Goal: Transaction & Acquisition: Purchase product/service

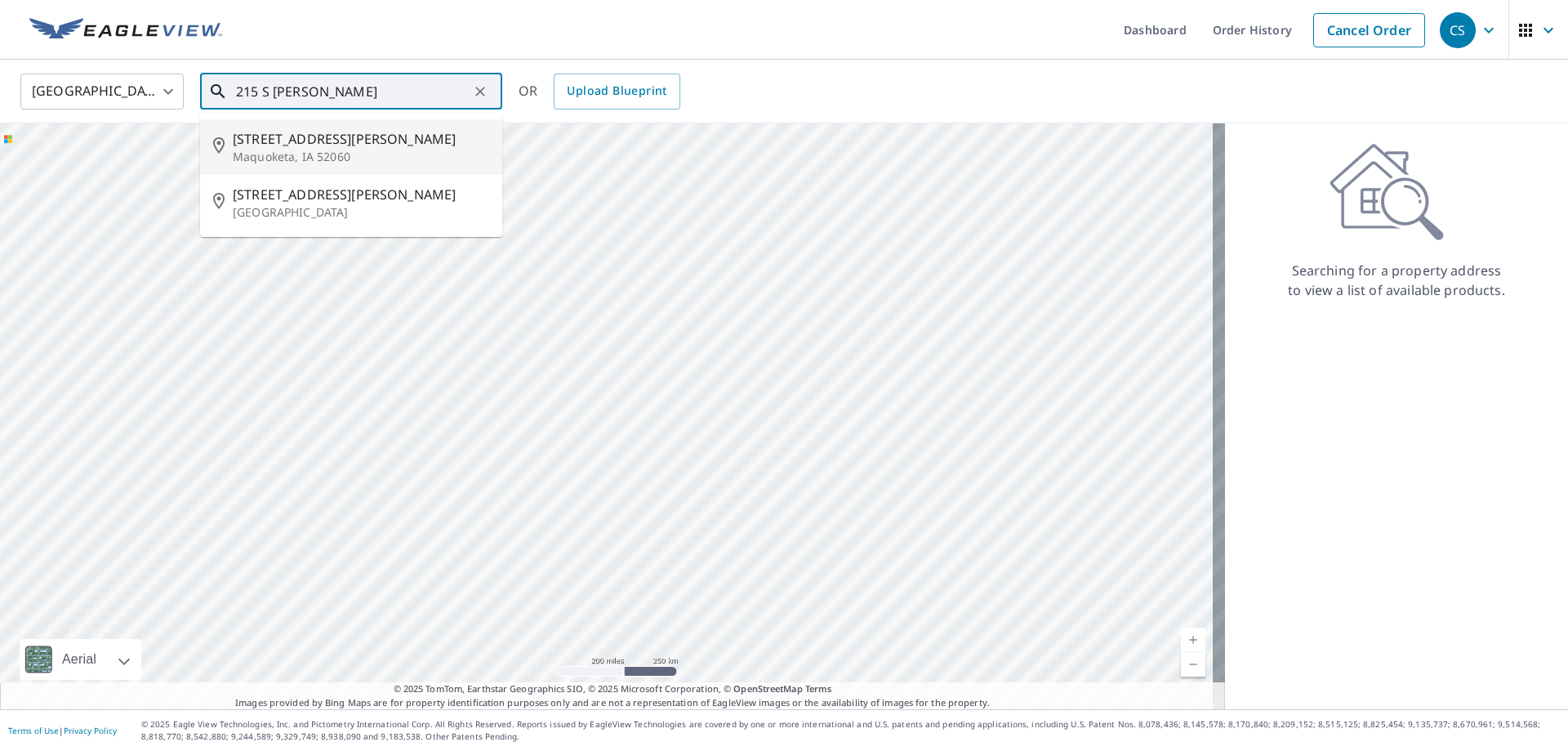
click at [288, 141] on span "[STREET_ADDRESS][PERSON_NAME]" at bounding box center [361, 138] width 256 height 19
type input "[STREET_ADDRESS][PERSON_NAME]"
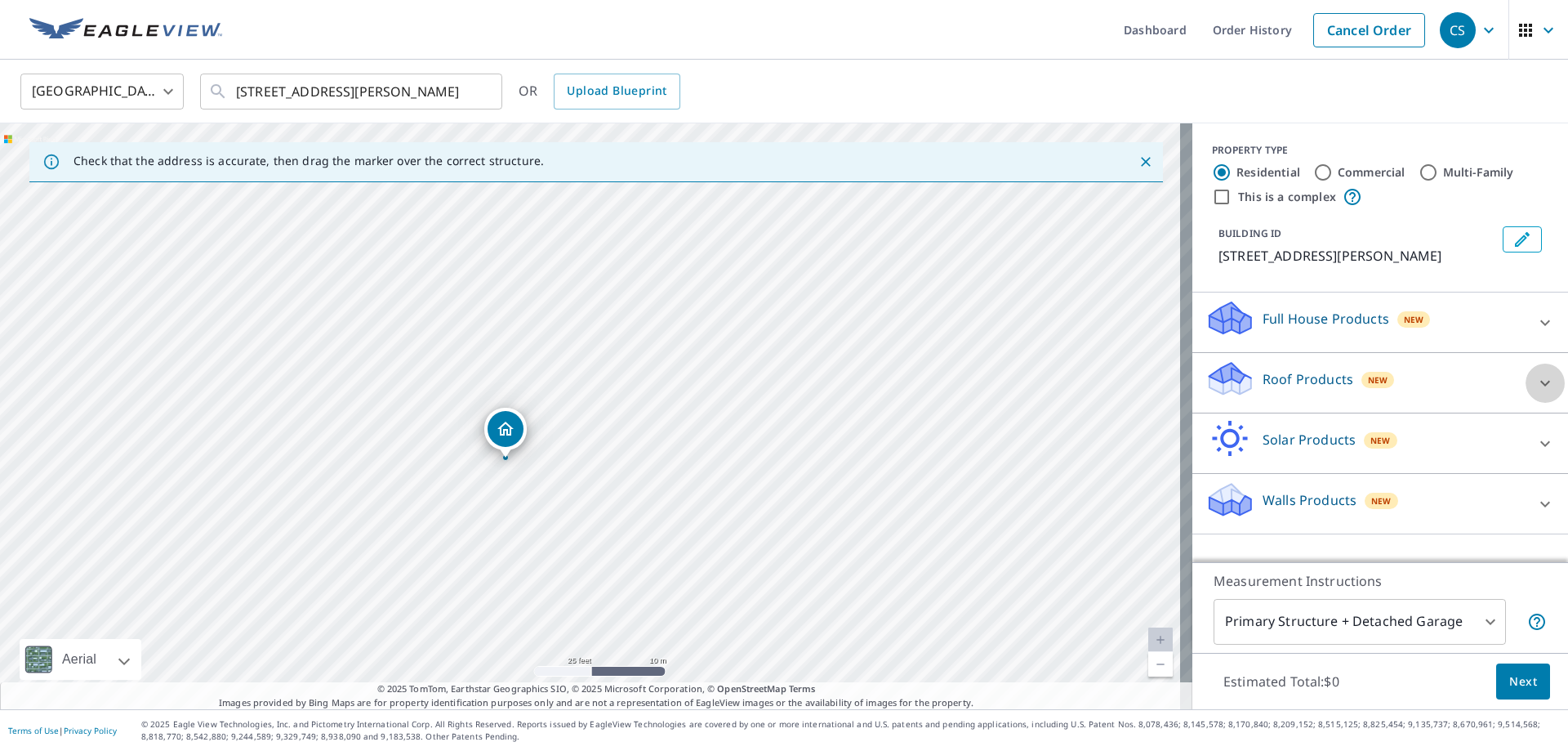
click at [1535, 381] on icon at bounding box center [1544, 382] width 19 height 19
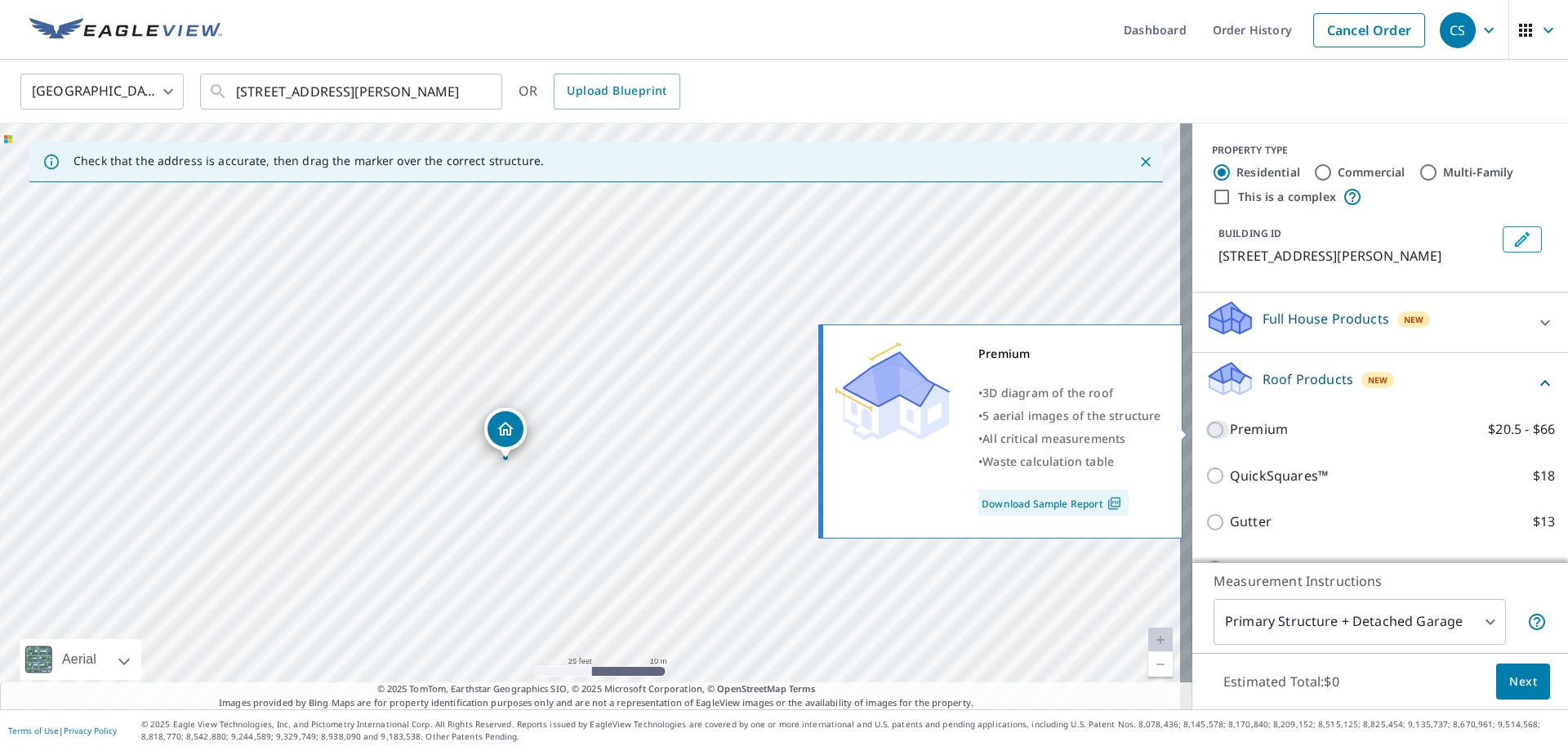
click at [1205, 430] on input "Premium $20.5 - $66" at bounding box center [1217, 430] width 24 height 19
checkbox input "true"
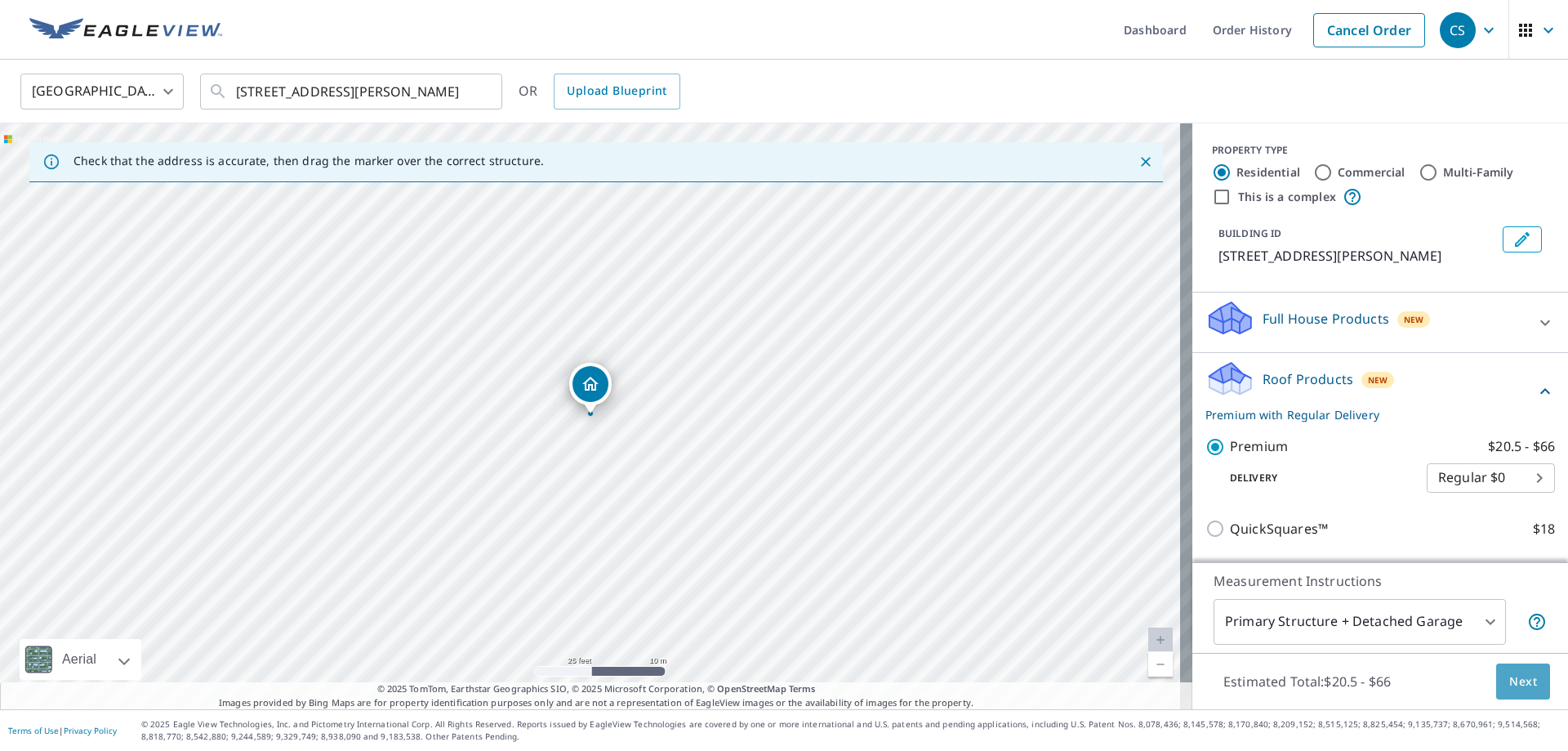
click at [1513, 693] on button "Next" at bounding box center [1523, 682] width 54 height 37
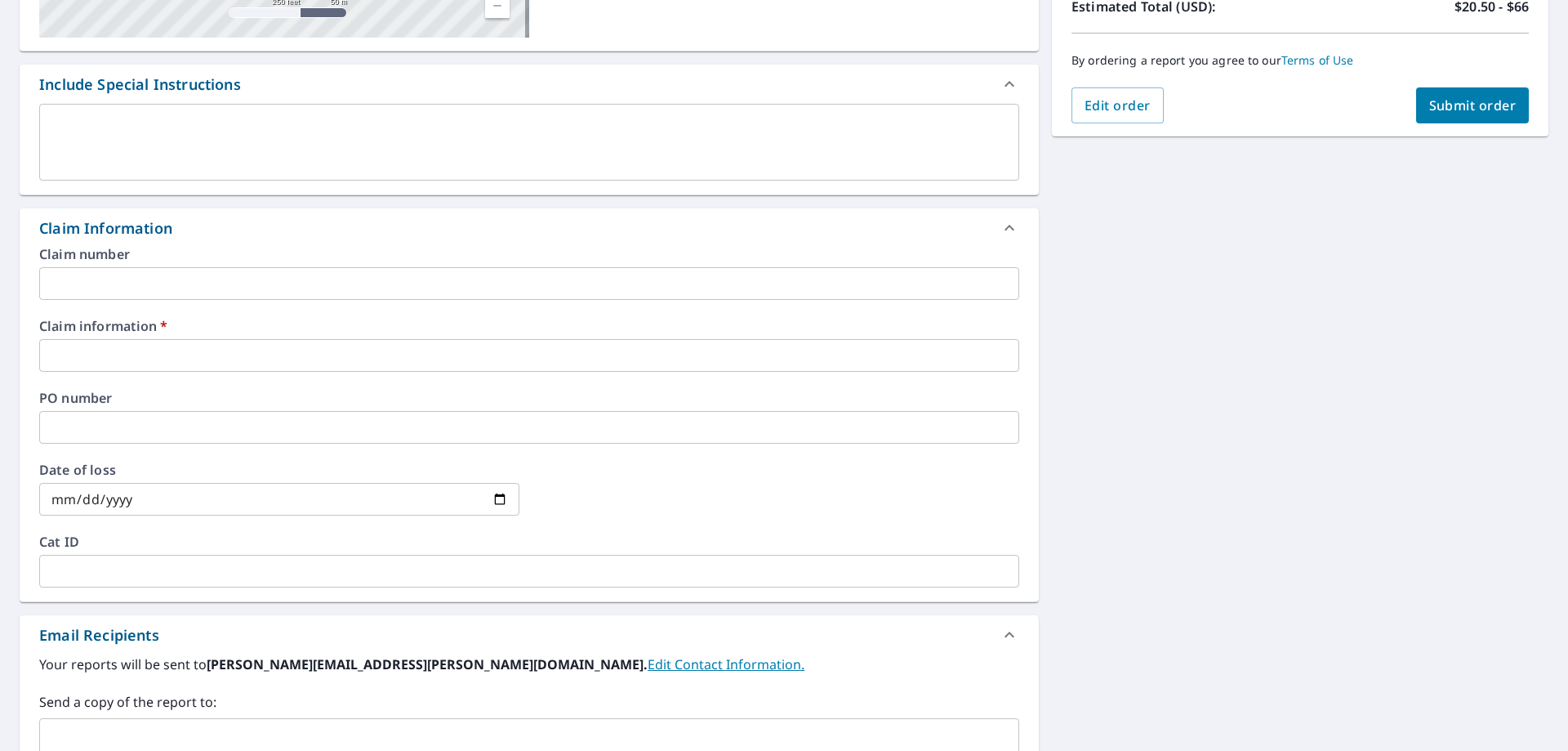
scroll to position [408, 0]
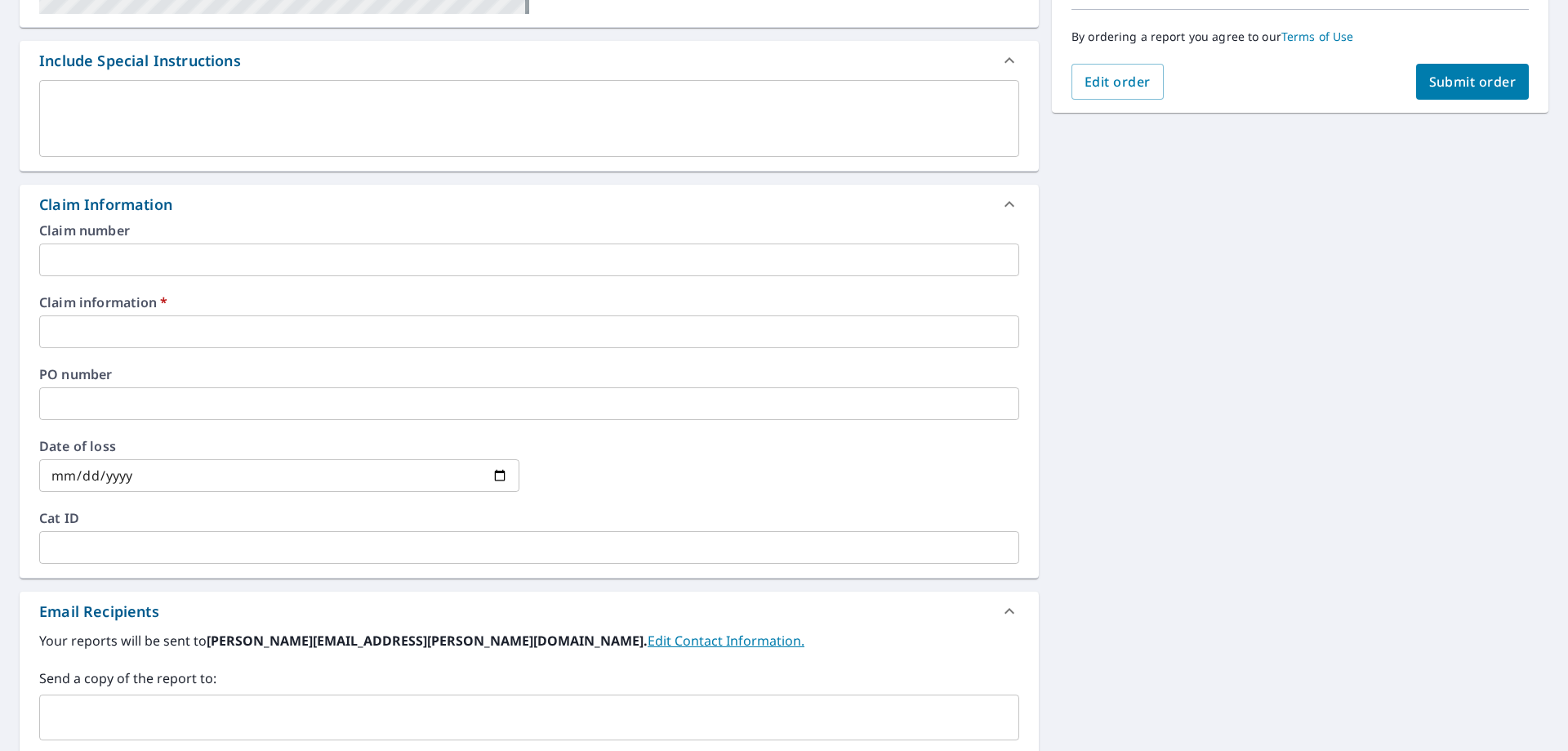
click at [70, 333] on input "text" at bounding box center [529, 332] width 980 height 33
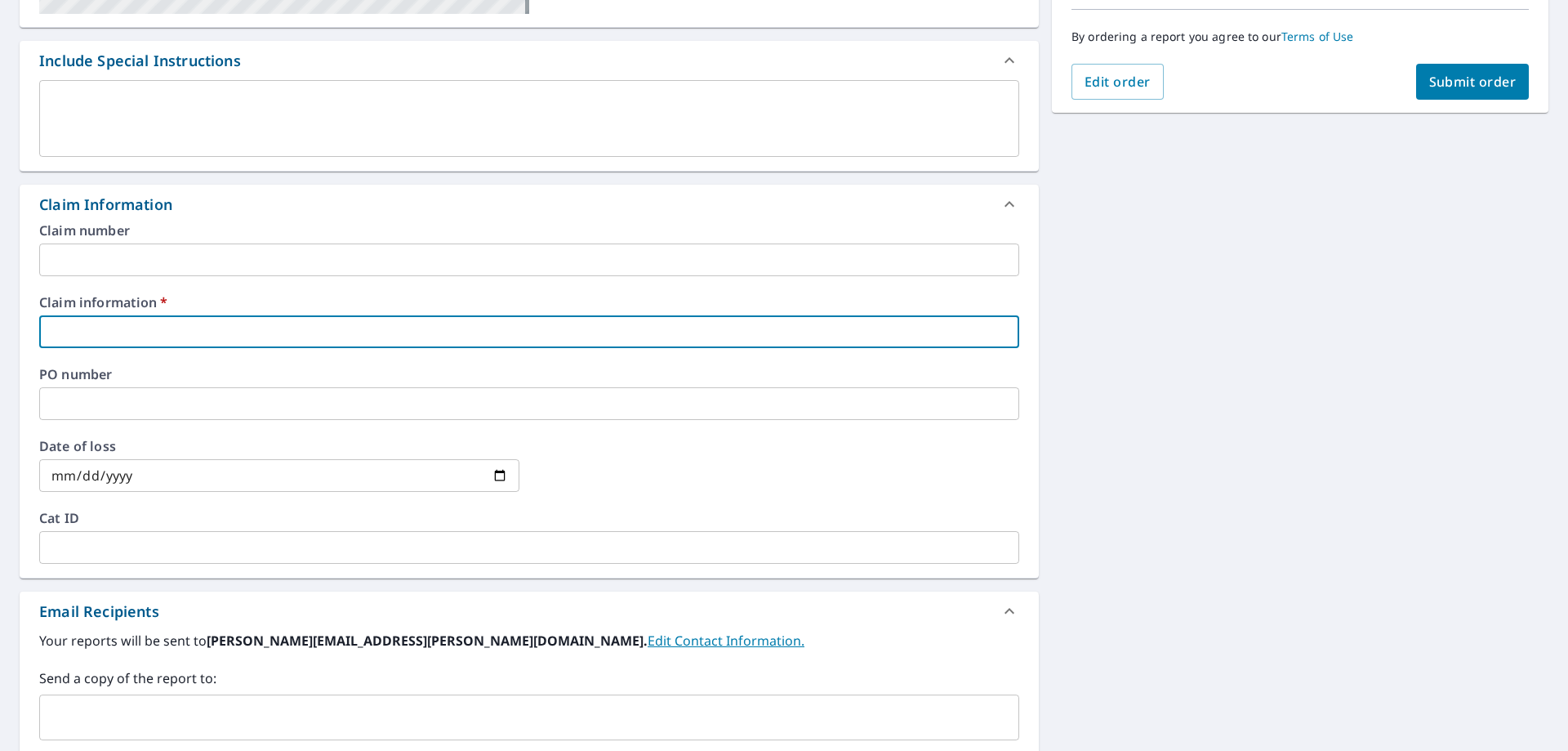
type input "5"
checkbox input "true"
type input "57"
checkbox input "true"
type input "575"
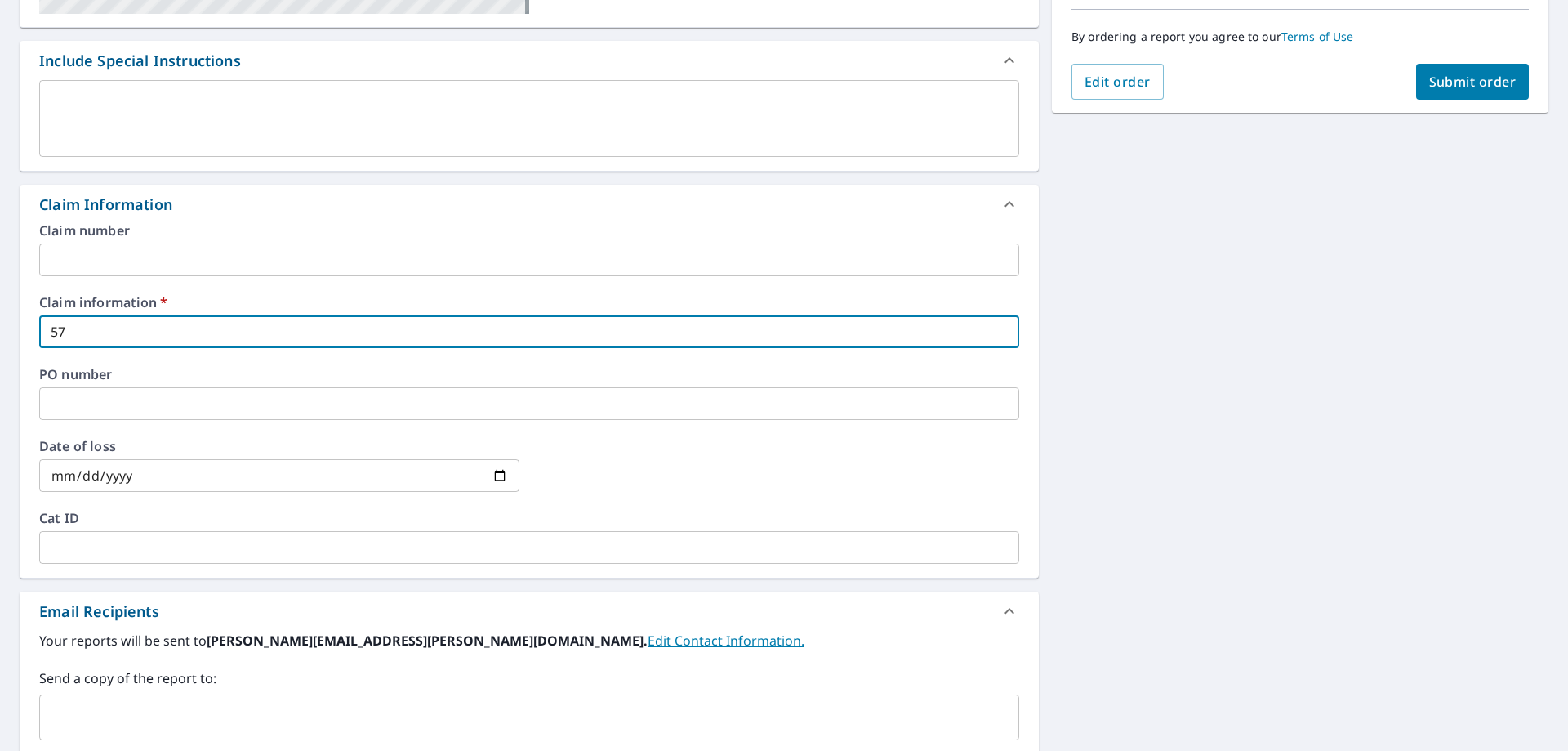
checkbox input "true"
type input "5759"
checkbox input "true"
type input "57592"
checkbox input "true"
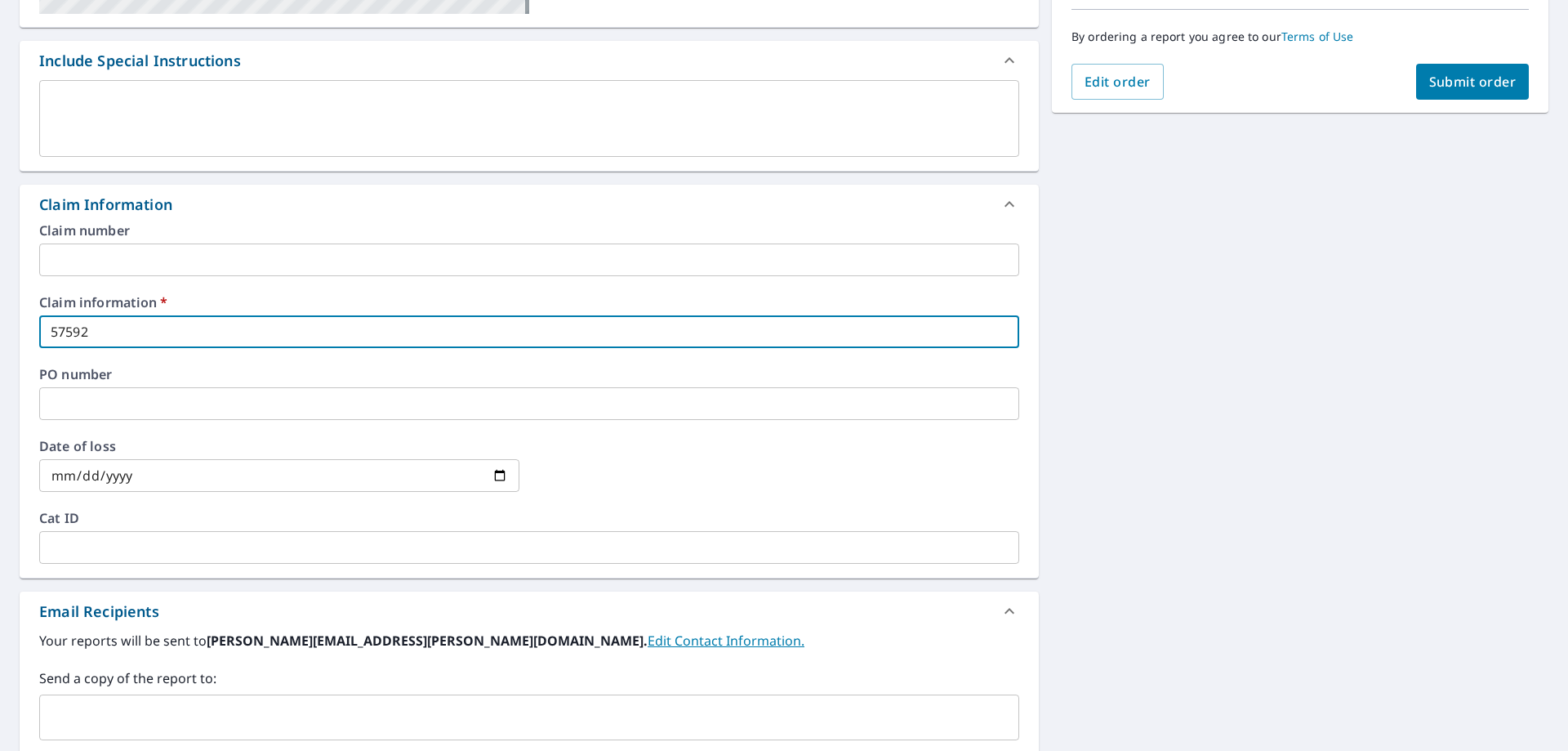
type input "575921"
checkbox input "true"
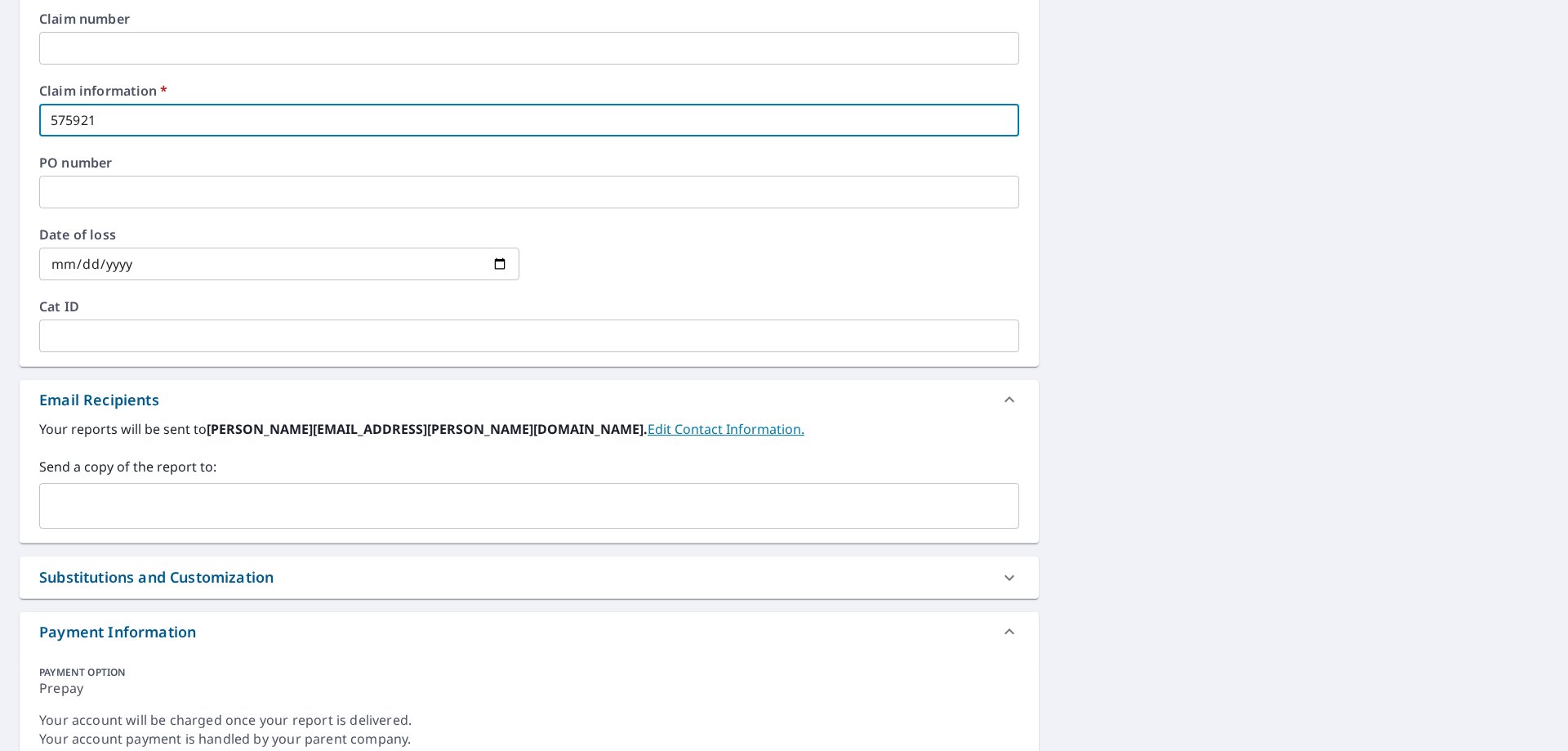
scroll to position [654, 0]
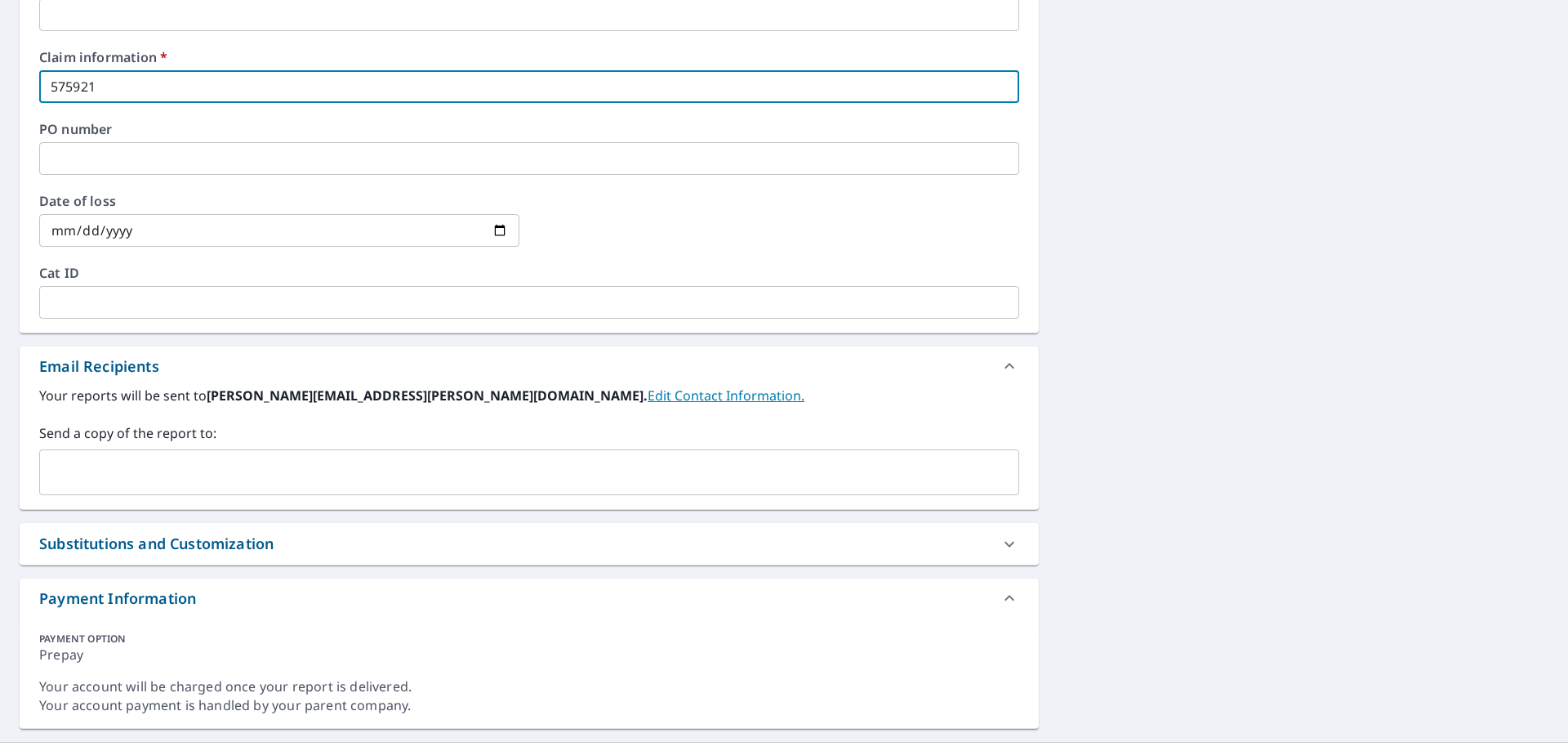
type input "575921"
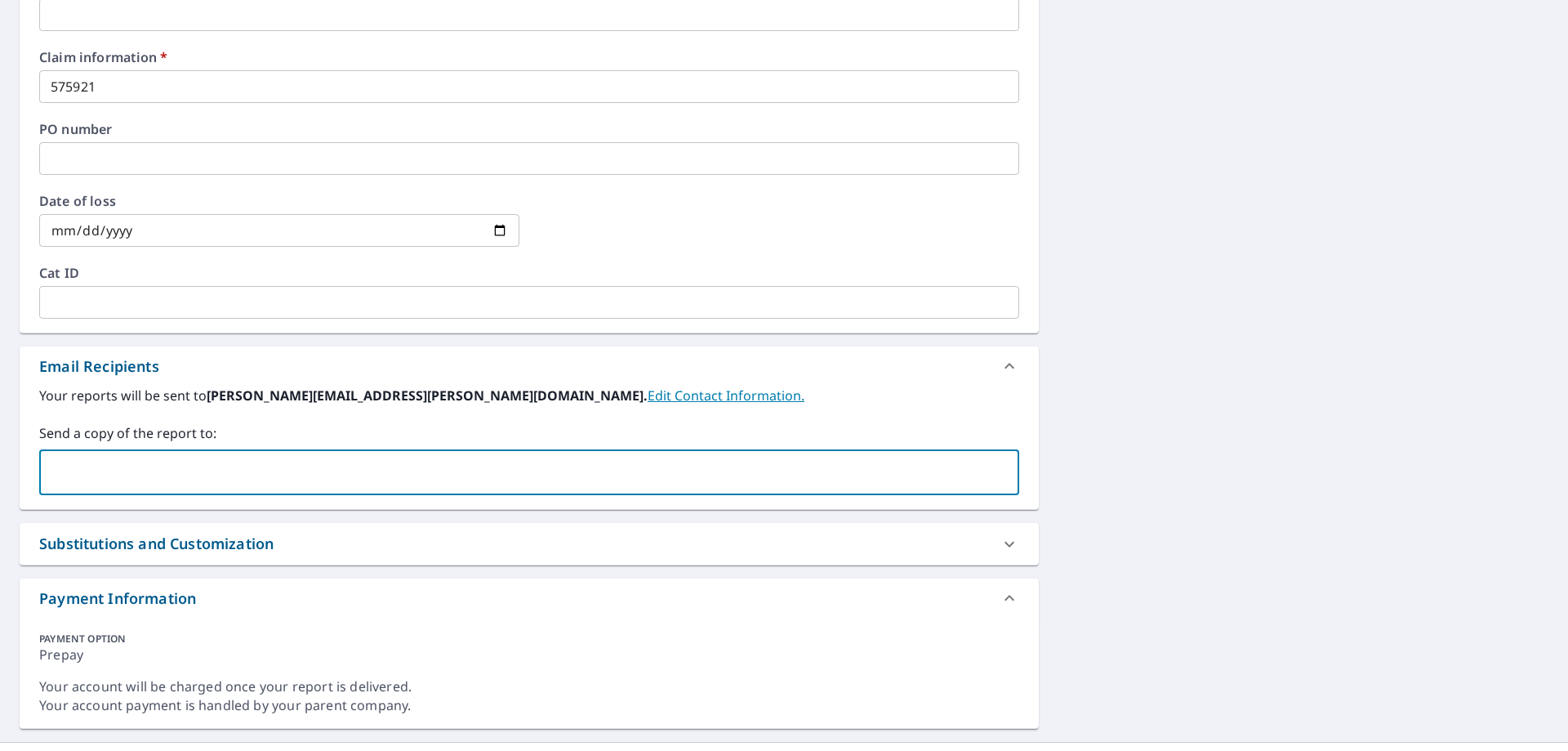
click at [97, 463] on input "text" at bounding box center [516, 472] width 940 height 31
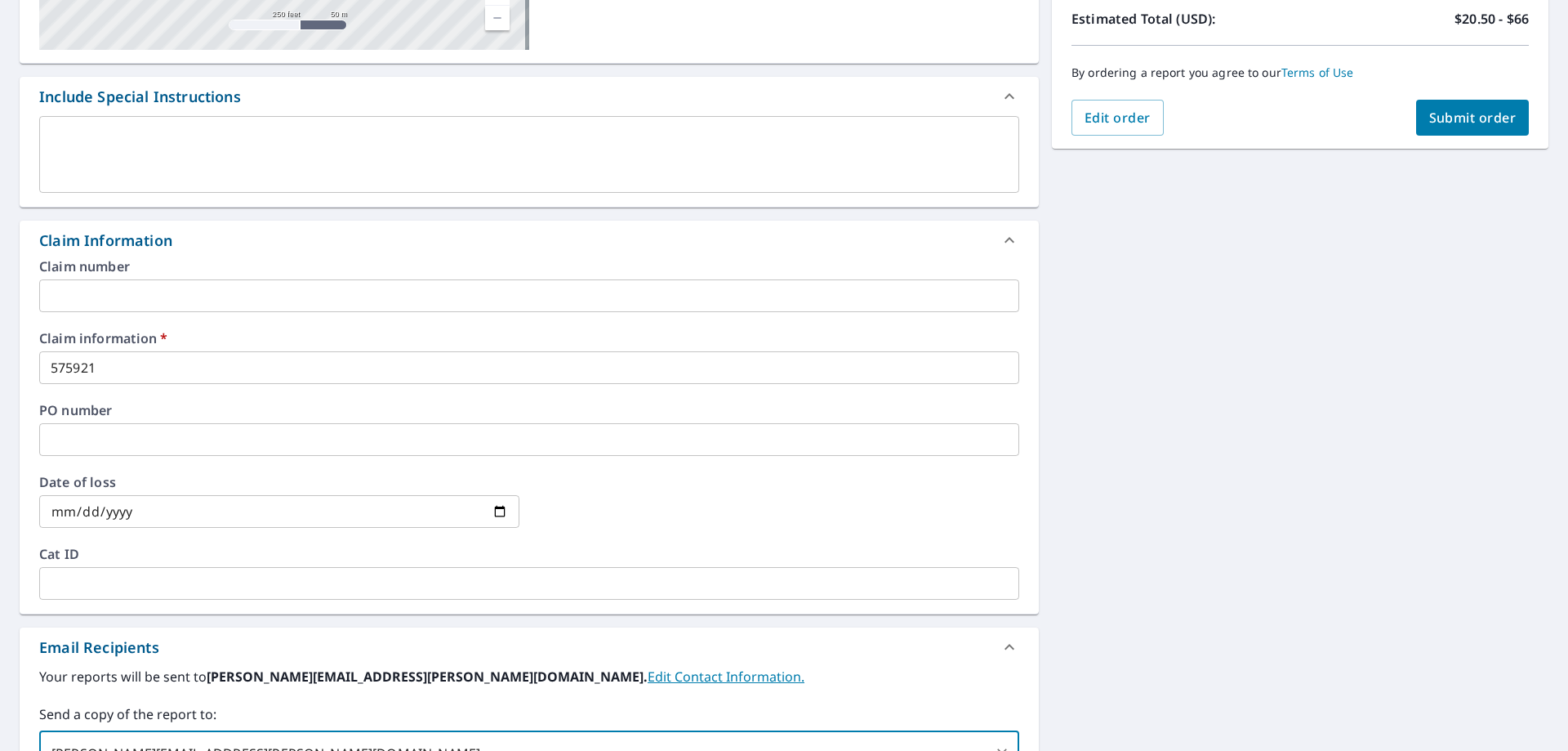
scroll to position [359, 0]
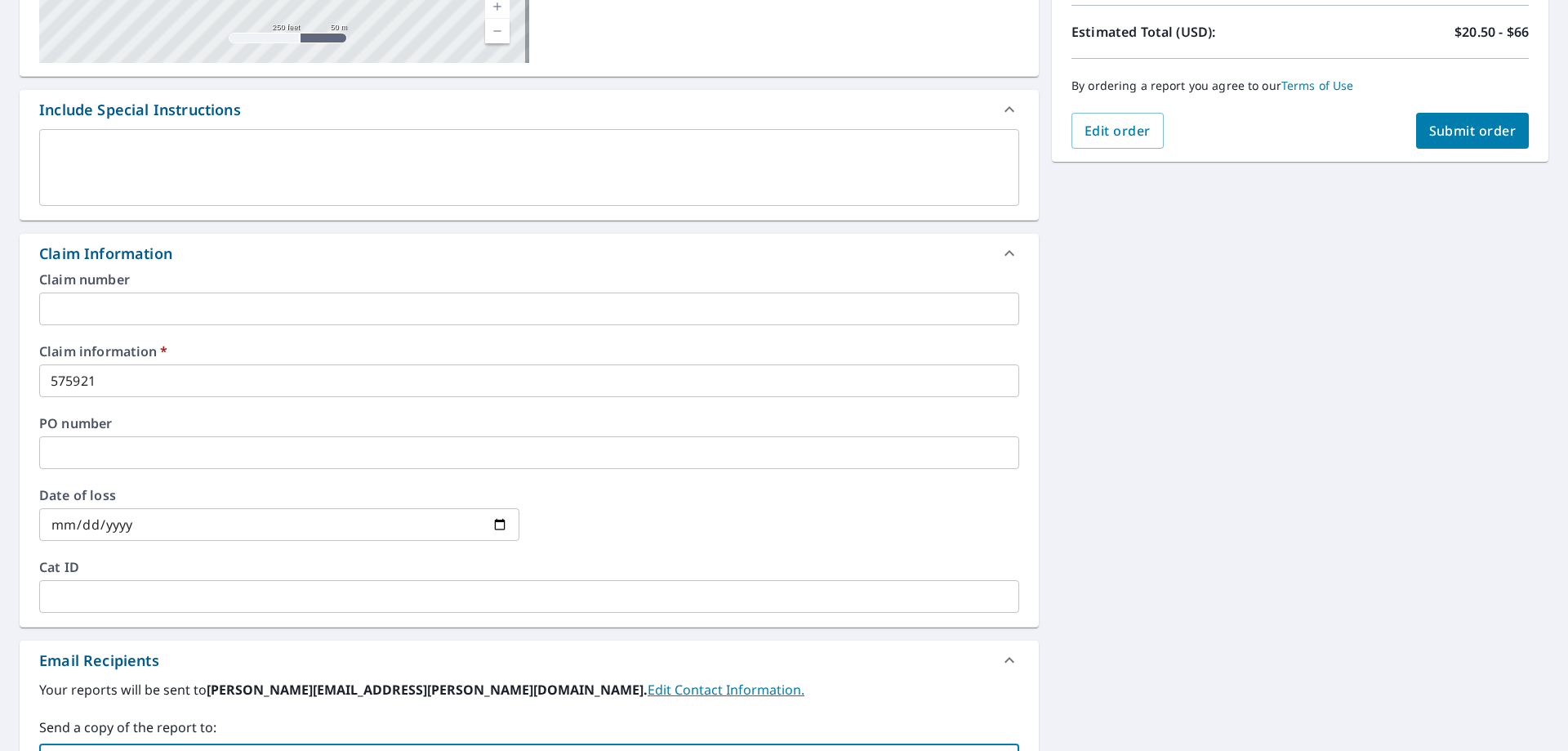
type input "[PERSON_NAME][EMAIL_ADDRESS][PERSON_NAME][DOMAIN_NAME]"
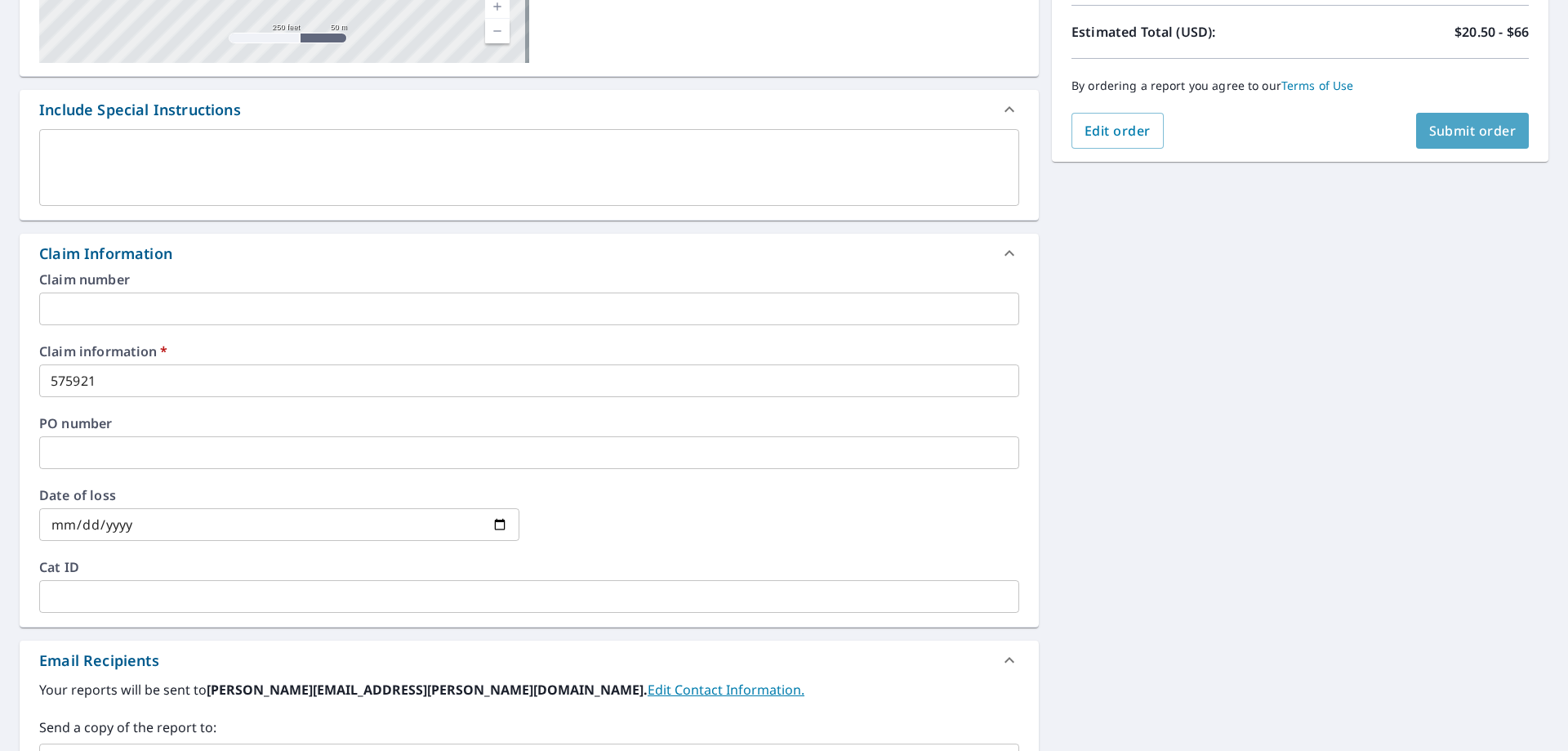
click at [1474, 136] on span "Submit order" at bounding box center [1473, 130] width 88 height 18
checkbox input "true"
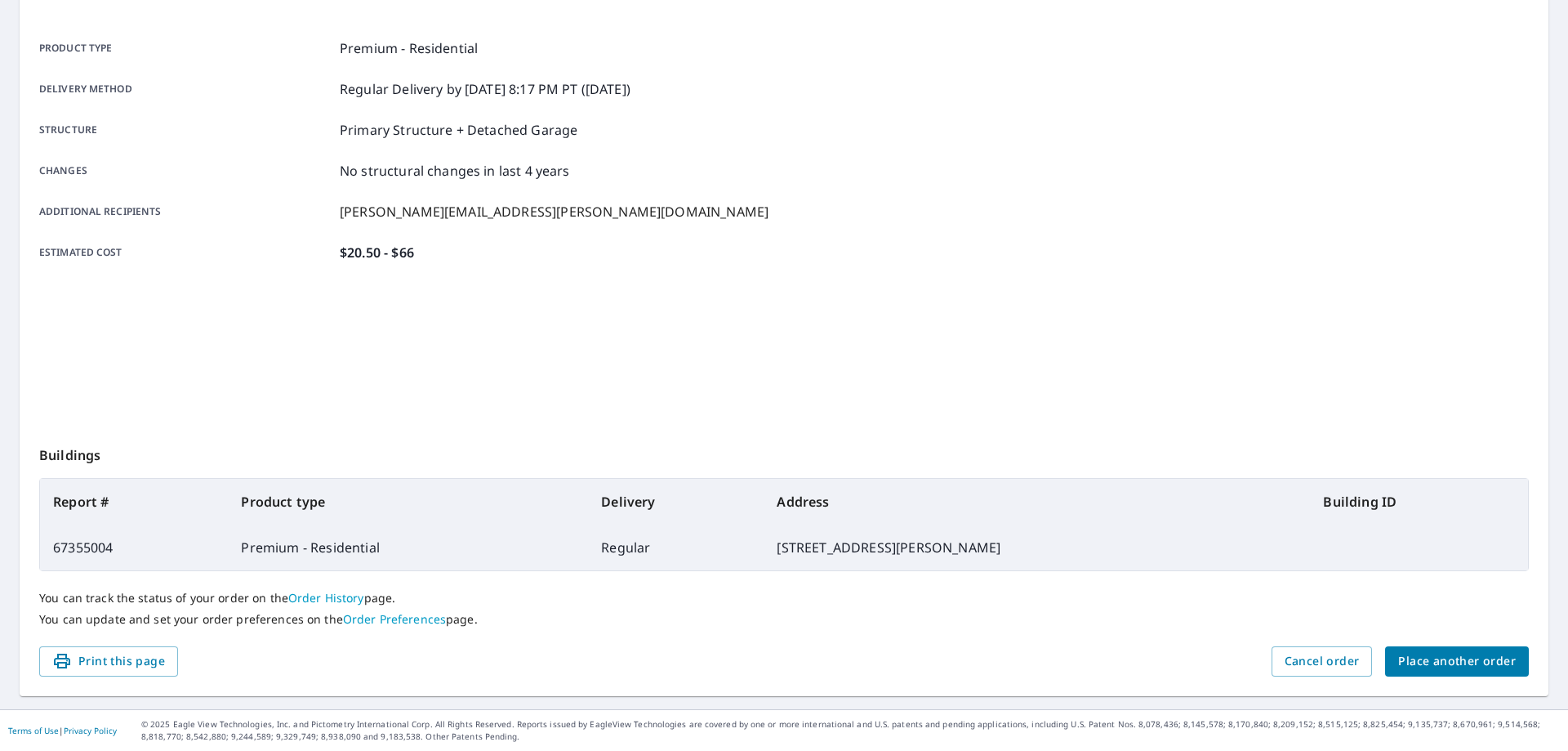
scroll to position [211, 0]
